Goal: Information Seeking & Learning: Learn about a topic

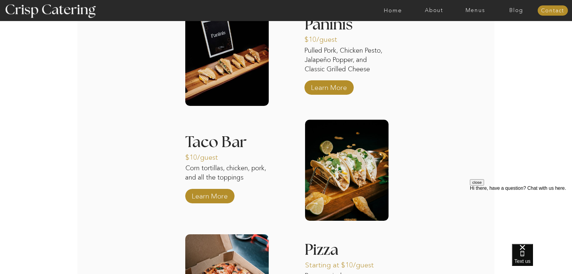
scroll to position [961, 0]
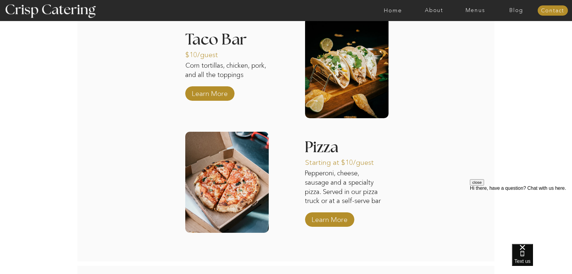
click at [317, 59] on div at bounding box center [346, 67] width 83 height 101
click at [219, 92] on p "Learn More" at bounding box center [210, 91] width 40 height 17
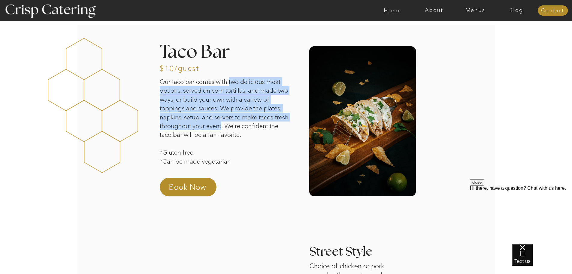
drag, startPoint x: 239, startPoint y: 126, endPoint x: 231, endPoint y: 82, distance: 45.1
click at [231, 82] on p "Our taco bar comes with two delicious meat options, served on corn tortillas, a…" at bounding box center [225, 124] width 131 height 94
copy p "two delicious meat options, served on corn tortillas, and made two ways, or bui…"
